Goal: Check status: Check status

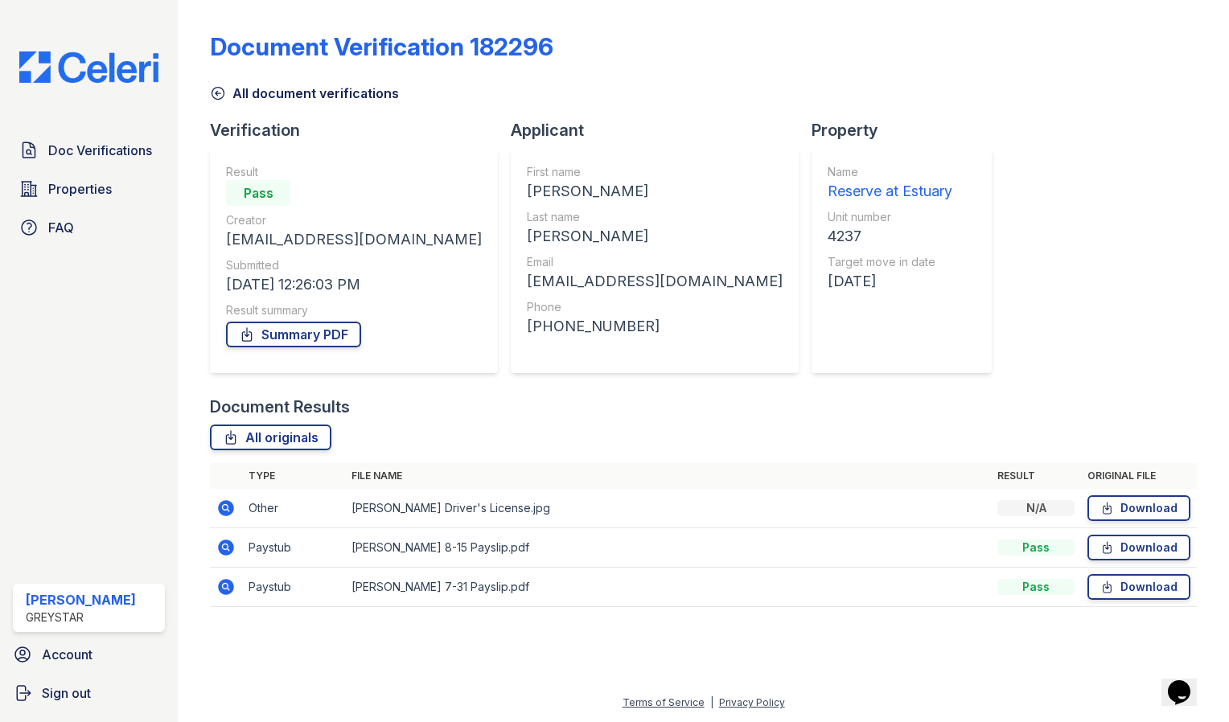
click at [217, 92] on icon at bounding box center [218, 94] width 12 height 12
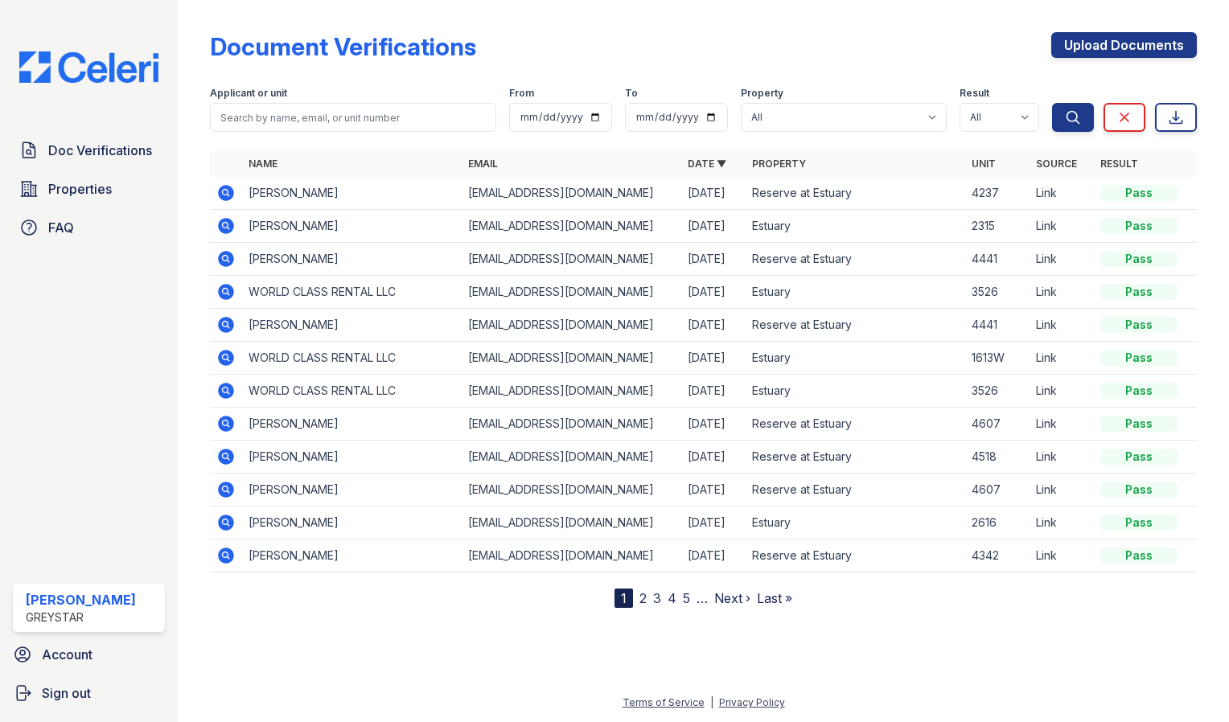
click at [224, 259] on icon at bounding box center [225, 258] width 4 height 4
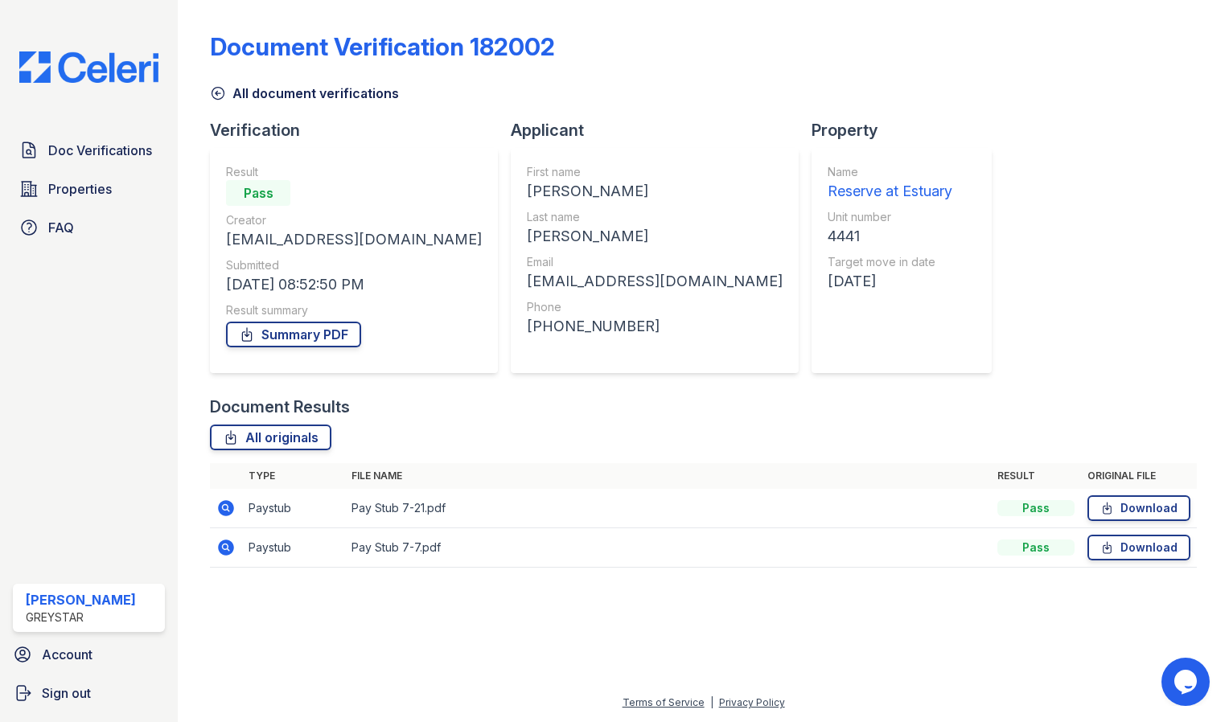
click at [214, 95] on icon at bounding box center [218, 93] width 16 height 16
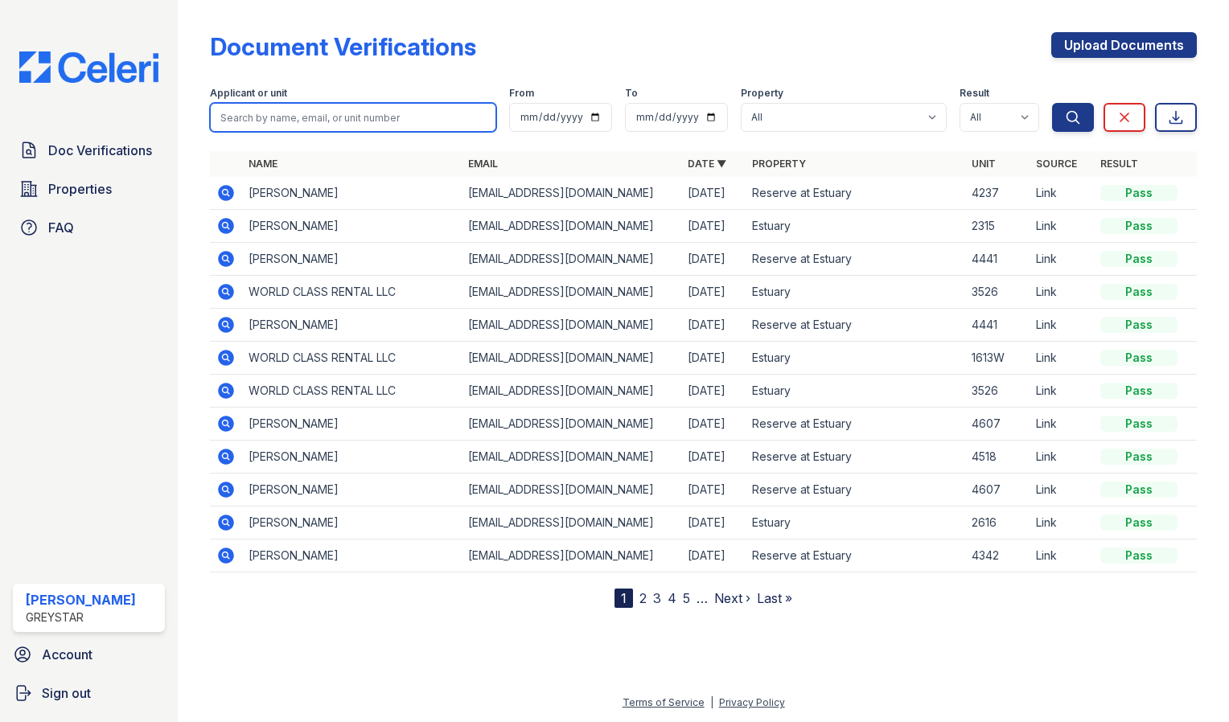
click at [295, 117] on input "search" at bounding box center [353, 117] width 286 height 29
type input "4441"
click at [1052, 103] on button "Search" at bounding box center [1073, 117] width 42 height 29
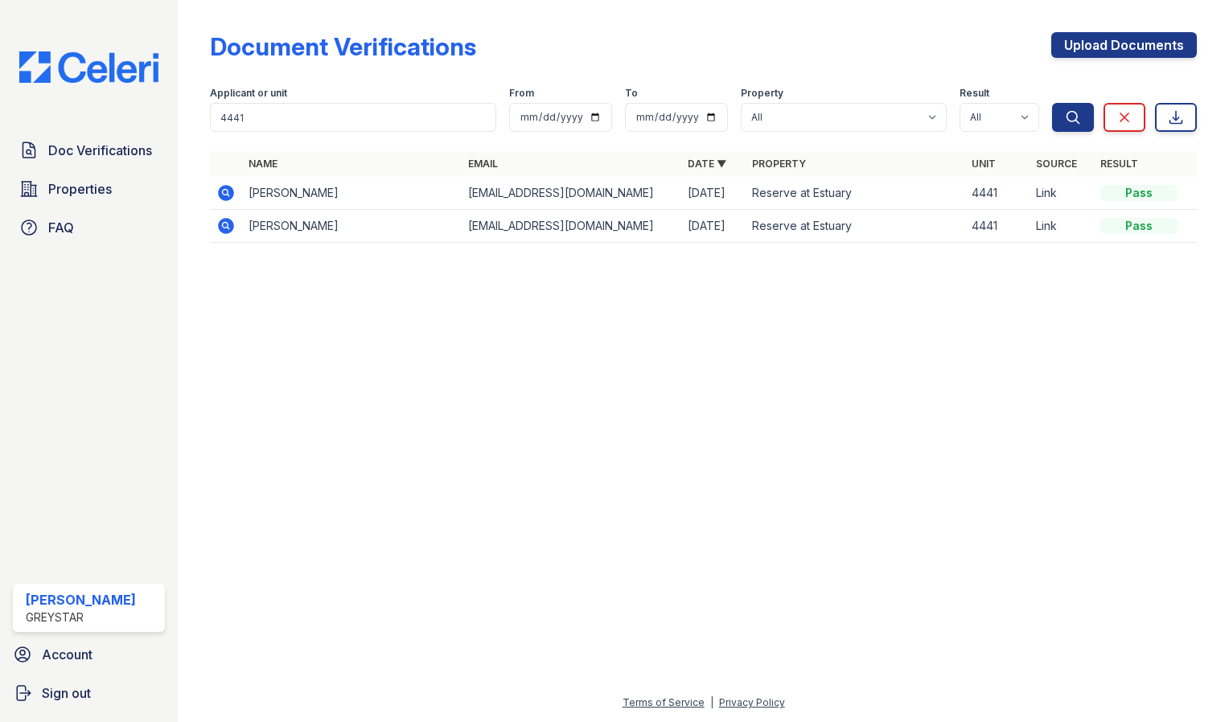
click at [230, 195] on icon at bounding box center [226, 193] width 16 height 16
